Goal: Task Accomplishment & Management: Manage account settings

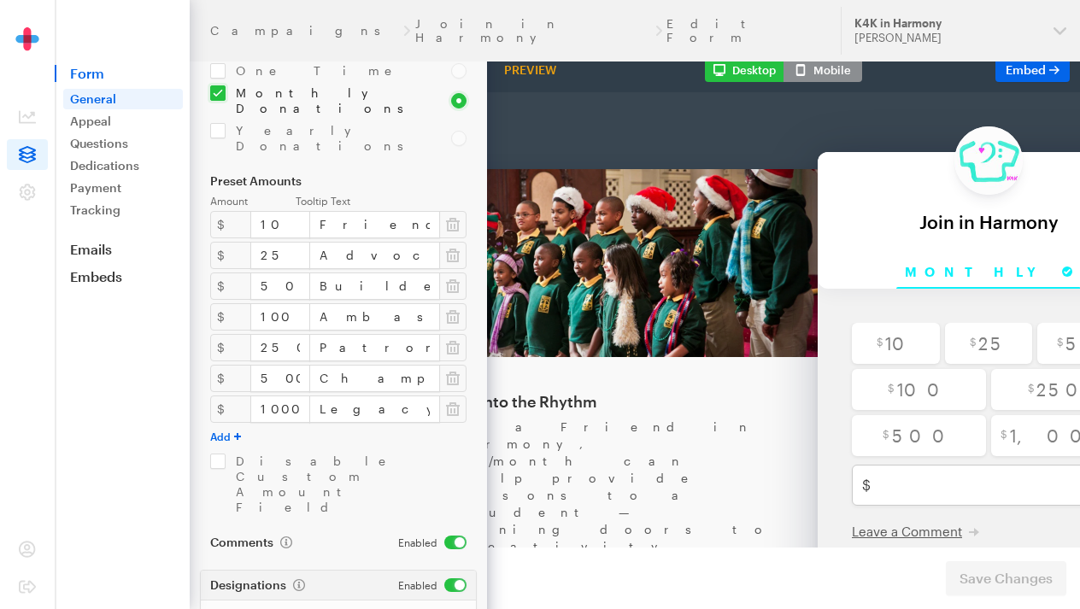
click at [68, 66] on img at bounding box center [27, 50] width 85 height 47
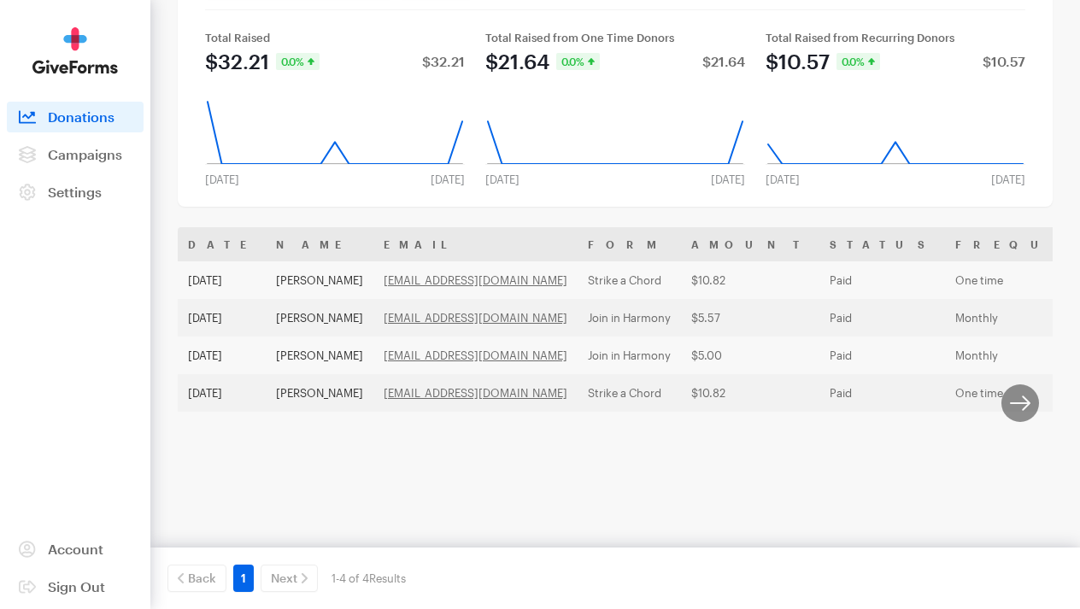
scroll to position [134, 0]
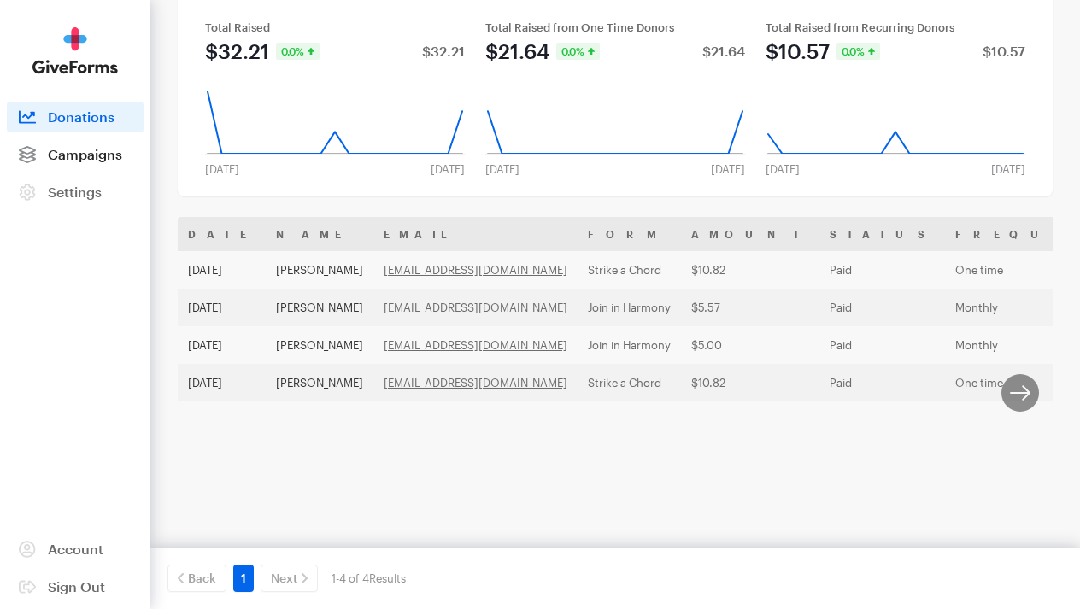
click at [117, 156] on span "Campaigns" at bounding box center [85, 154] width 74 height 16
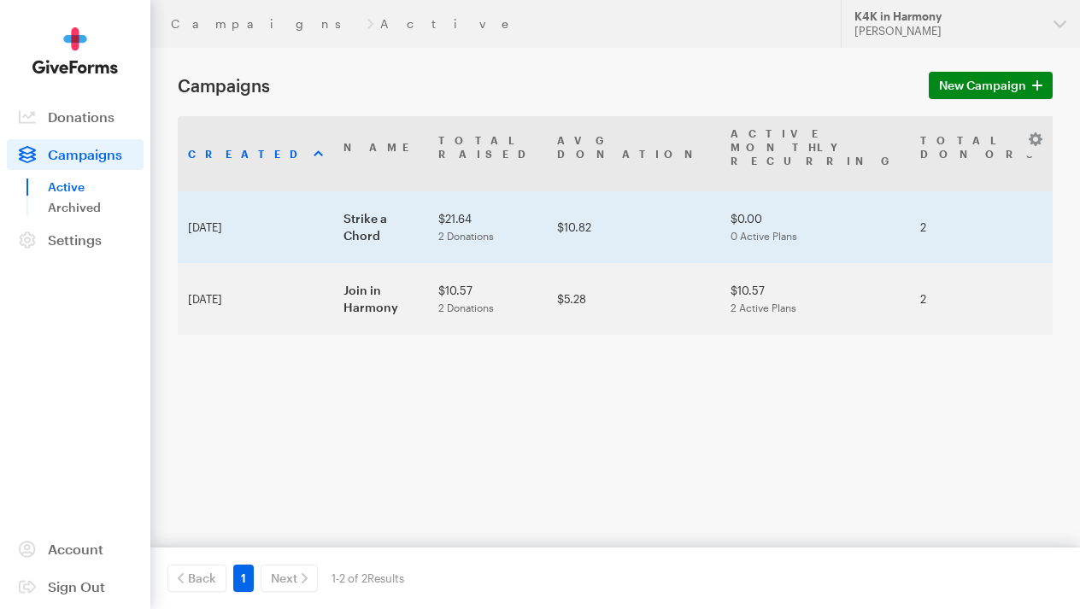
click at [246, 211] on td "Sep 12, 2025" at bounding box center [256, 227] width 156 height 72
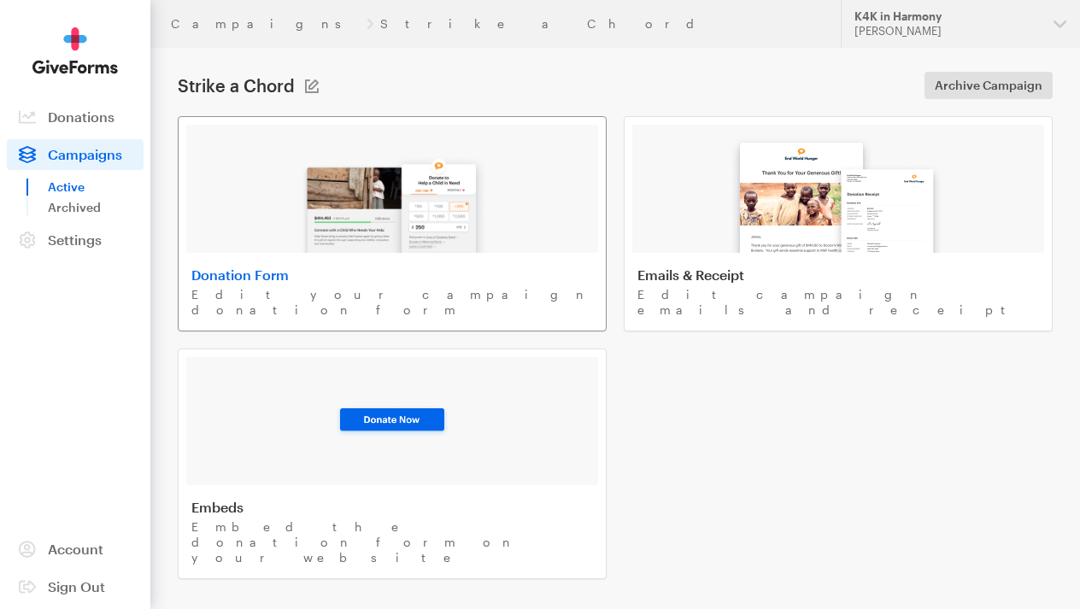
click at [443, 162] on img at bounding box center [392, 198] width 200 height 109
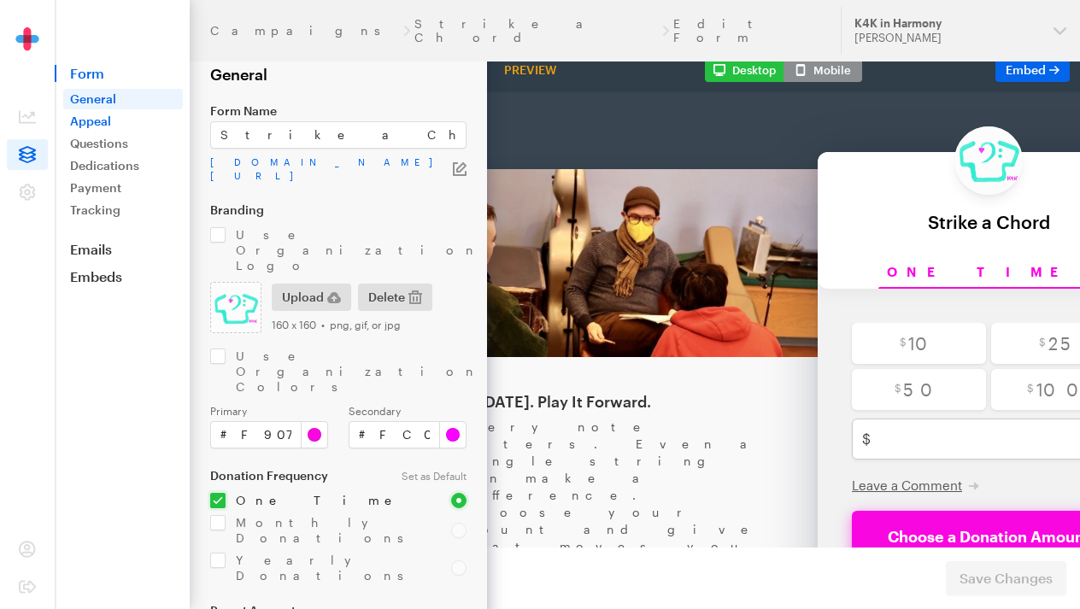
click at [97, 116] on link "Appeal" at bounding box center [123, 121] width 120 height 21
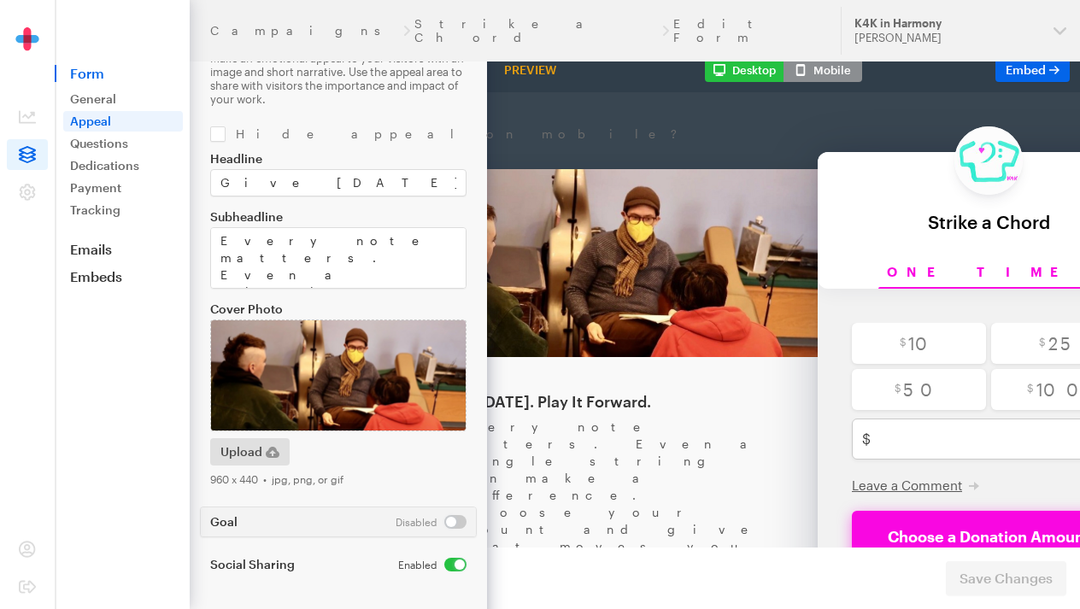
scroll to position [43, 0]
click at [248, 446] on span "Upload" at bounding box center [242, 452] width 42 height 21
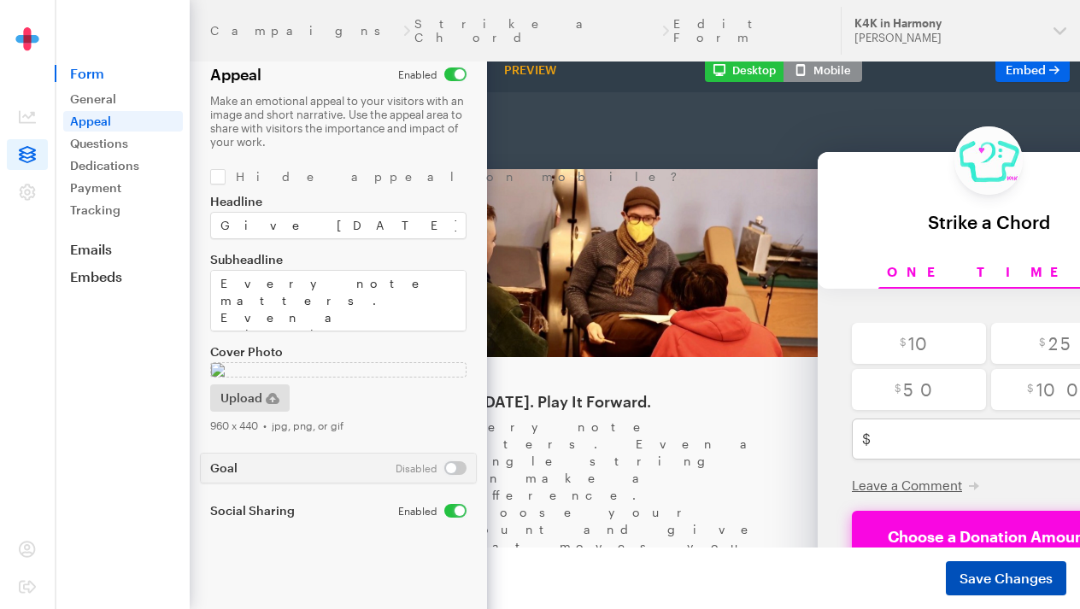
click at [956, 568] on button "Save Changes" at bounding box center [1006, 579] width 121 height 34
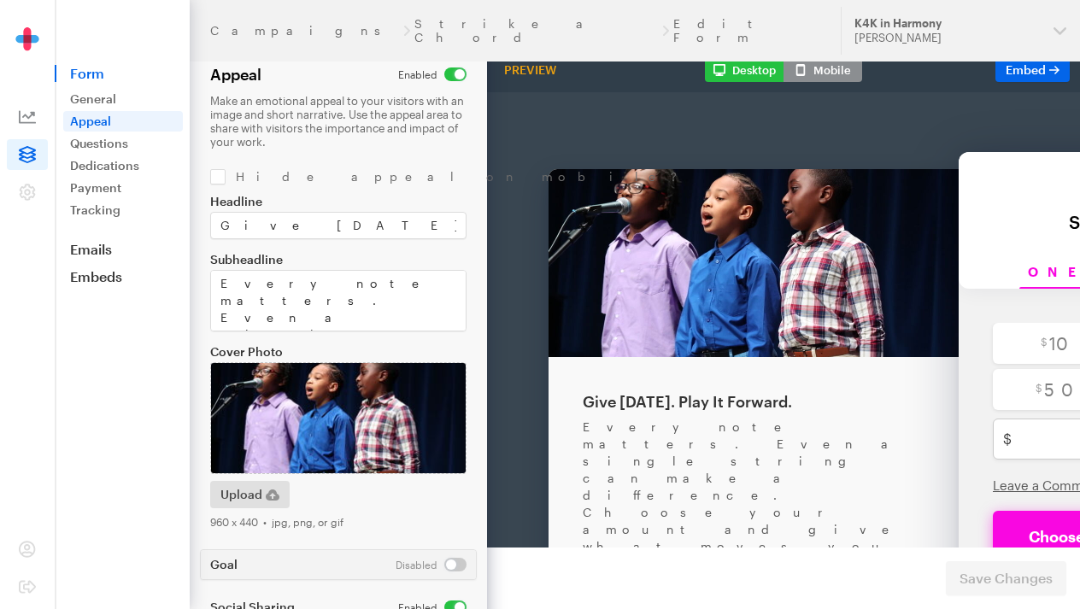
click at [25, 117] on icon at bounding box center [27, 117] width 17 height 17
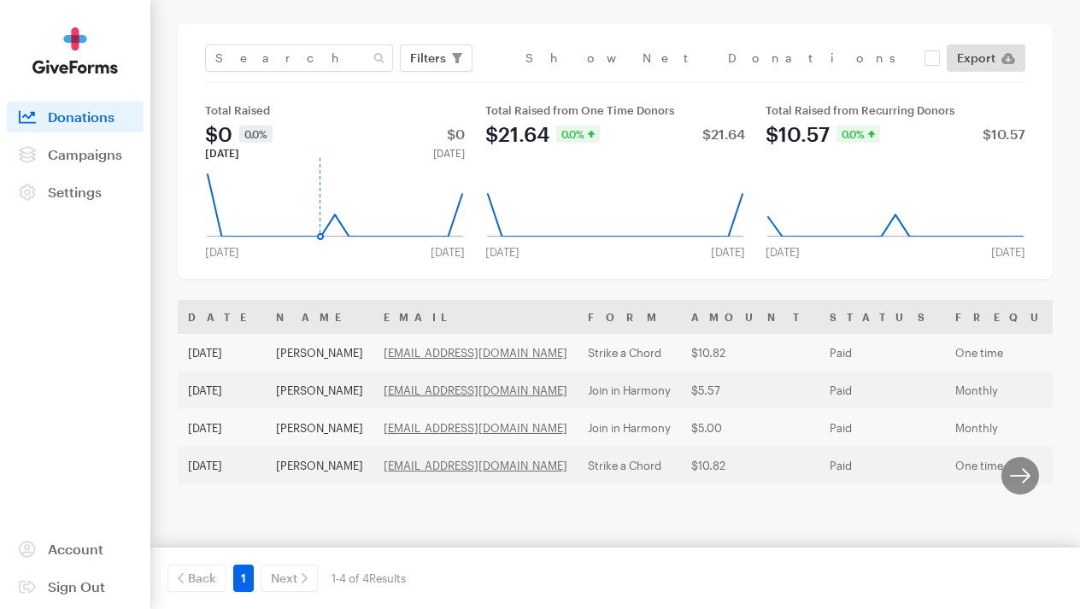
scroll to position [49, 0]
